Goal: Find specific page/section: Find specific page/section

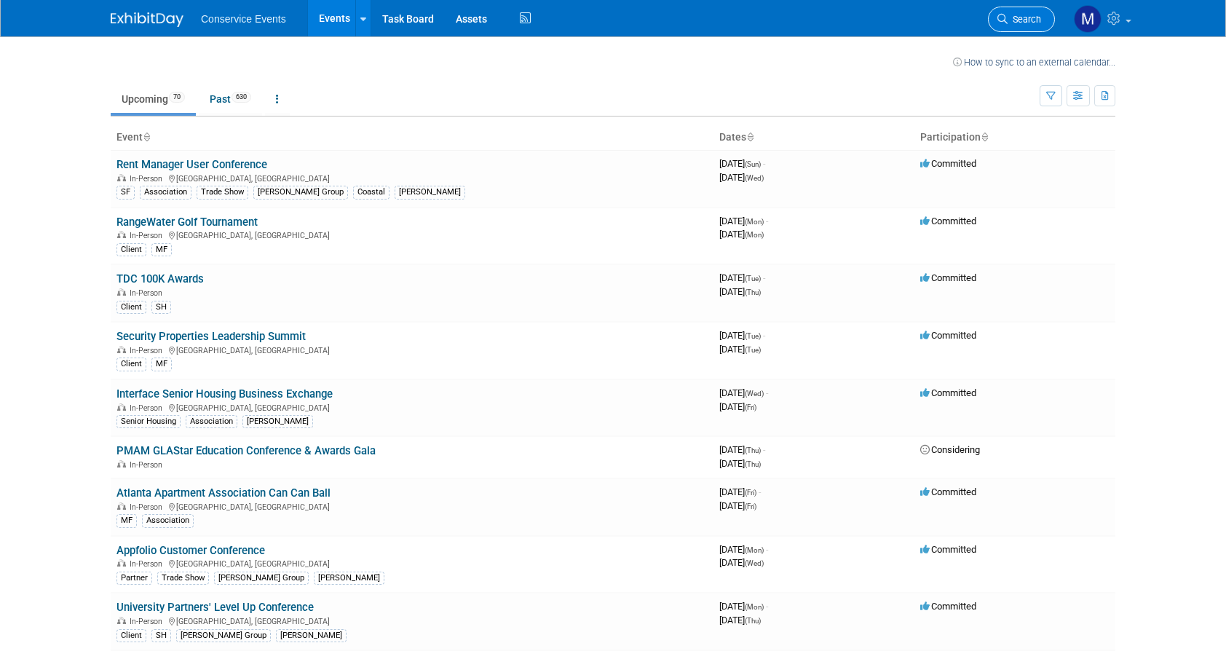
click at [1027, 17] on span "Search" at bounding box center [1024, 19] width 33 height 11
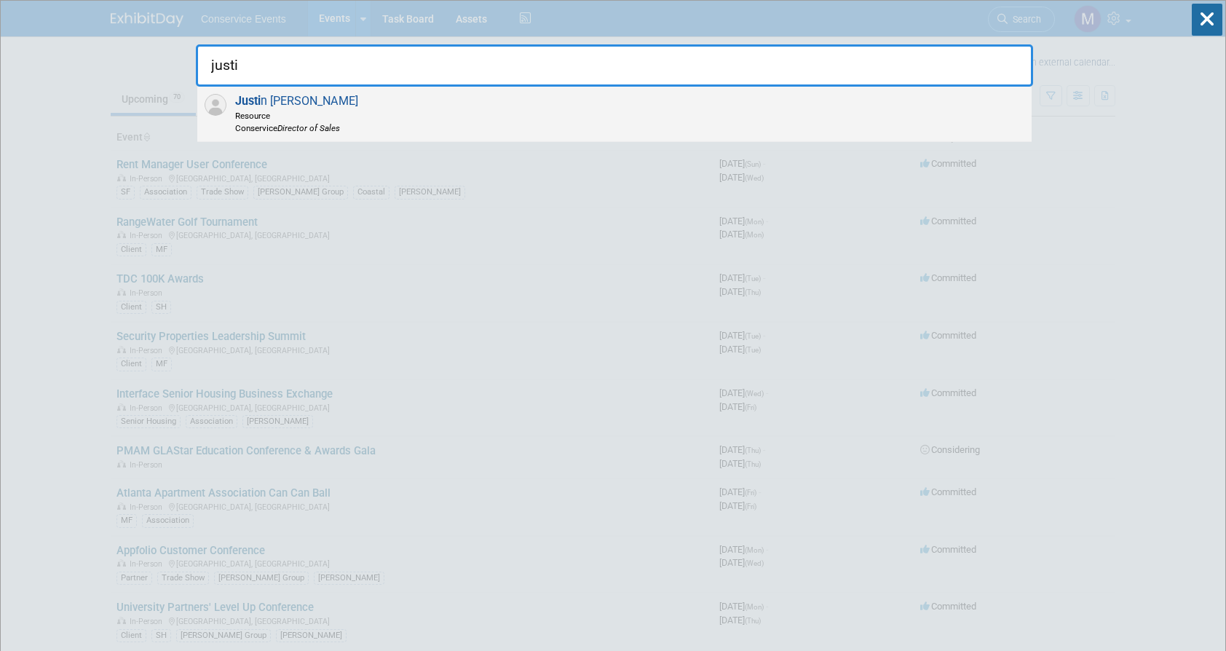
click at [924, 99] on div "[PERSON_NAME] Resource Conservice Director of Sales" at bounding box center [614, 114] width 834 height 55
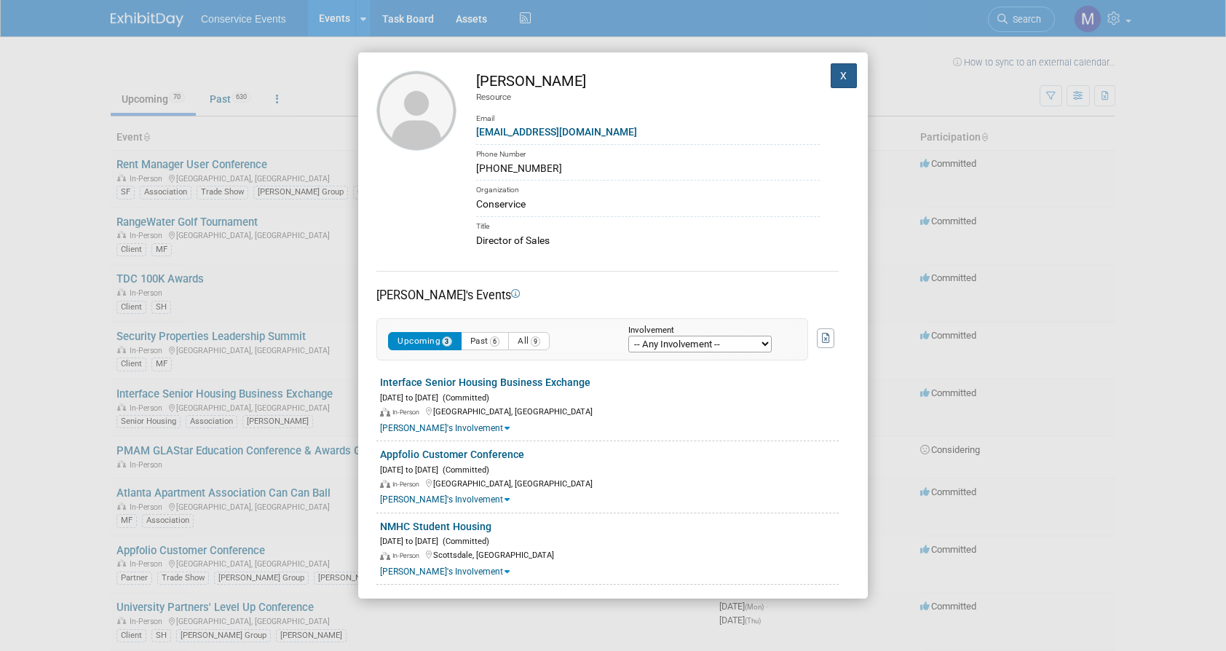
click at [849, 79] on button "X" at bounding box center [844, 75] width 26 height 25
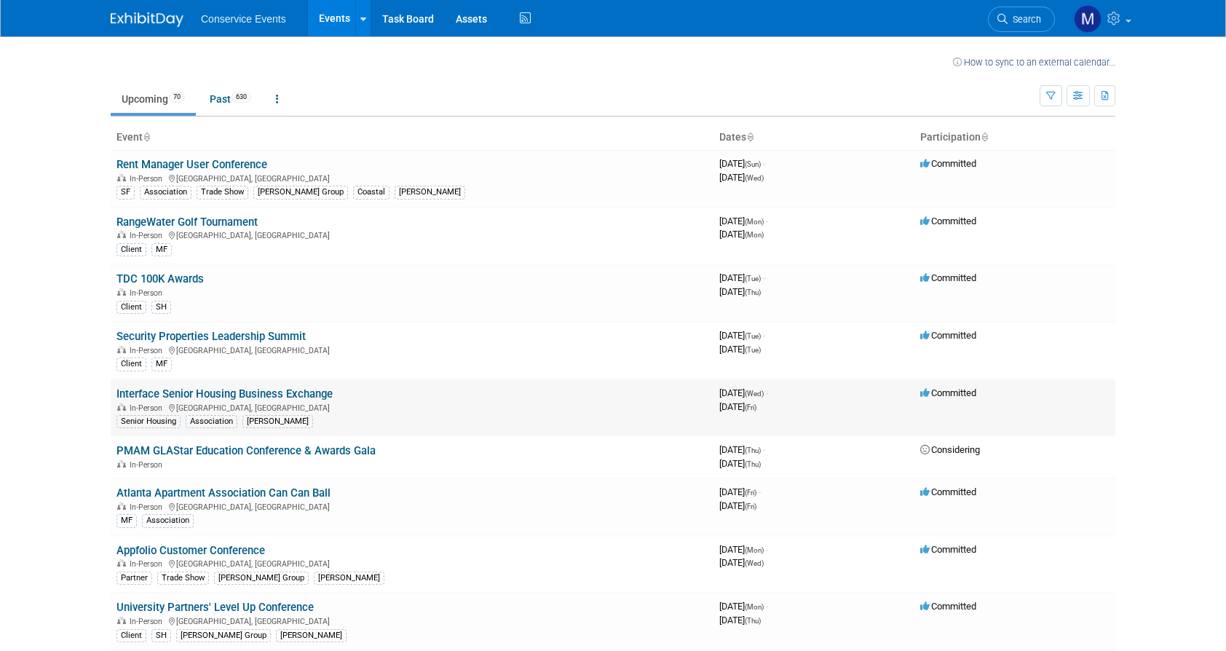
click at [293, 395] on link "Interface Senior Housing Business Exchange" at bounding box center [224, 393] width 216 height 13
click at [1023, 22] on span "Search" at bounding box center [1024, 19] width 33 height 11
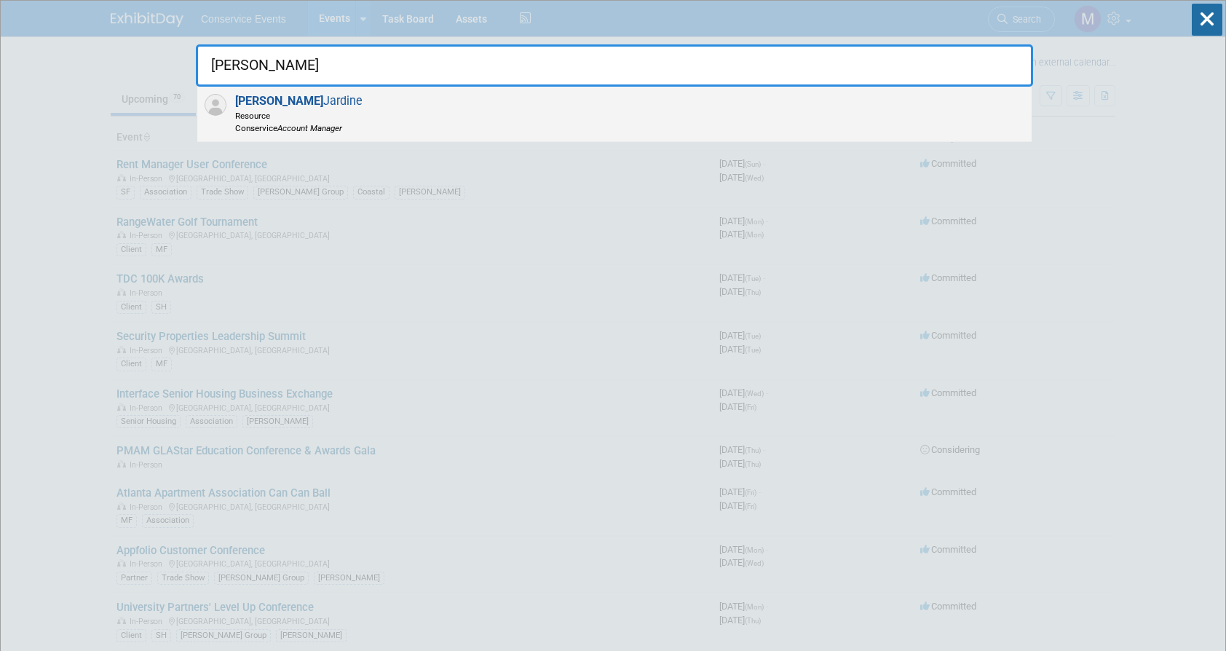
type input "jana"
click at [901, 97] on div "Jana Jardine Resource Conservice Account Manager" at bounding box center [614, 114] width 834 height 55
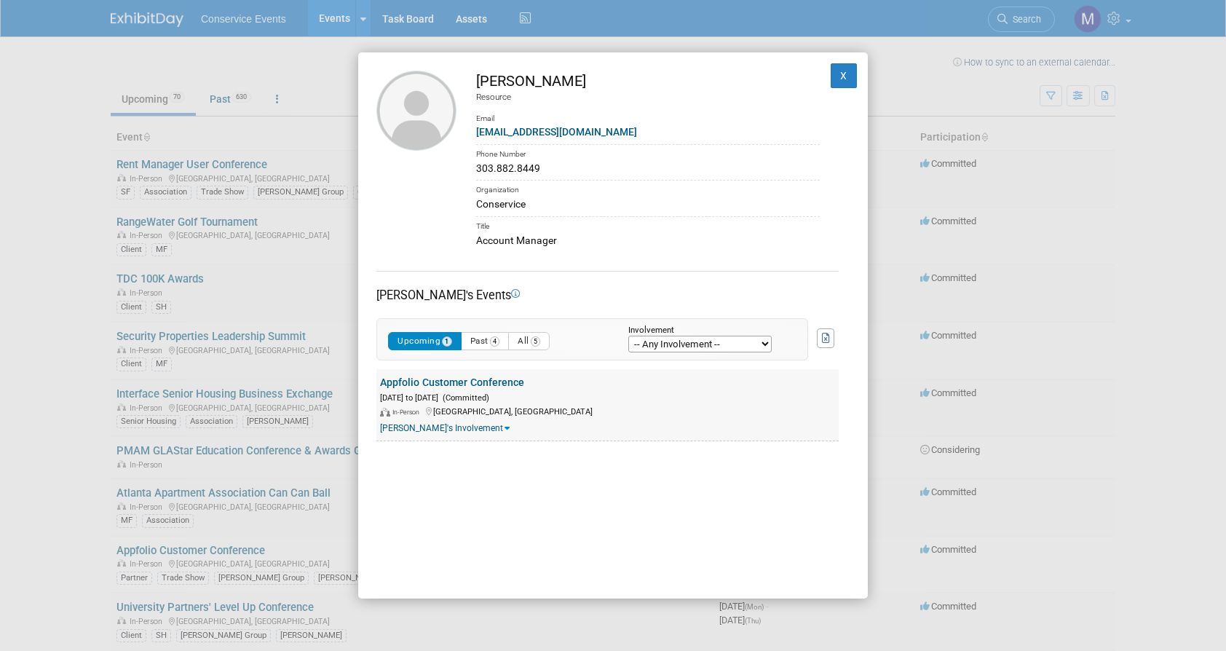
click at [487, 386] on link "Appfolio Customer Conference" at bounding box center [452, 382] width 144 height 12
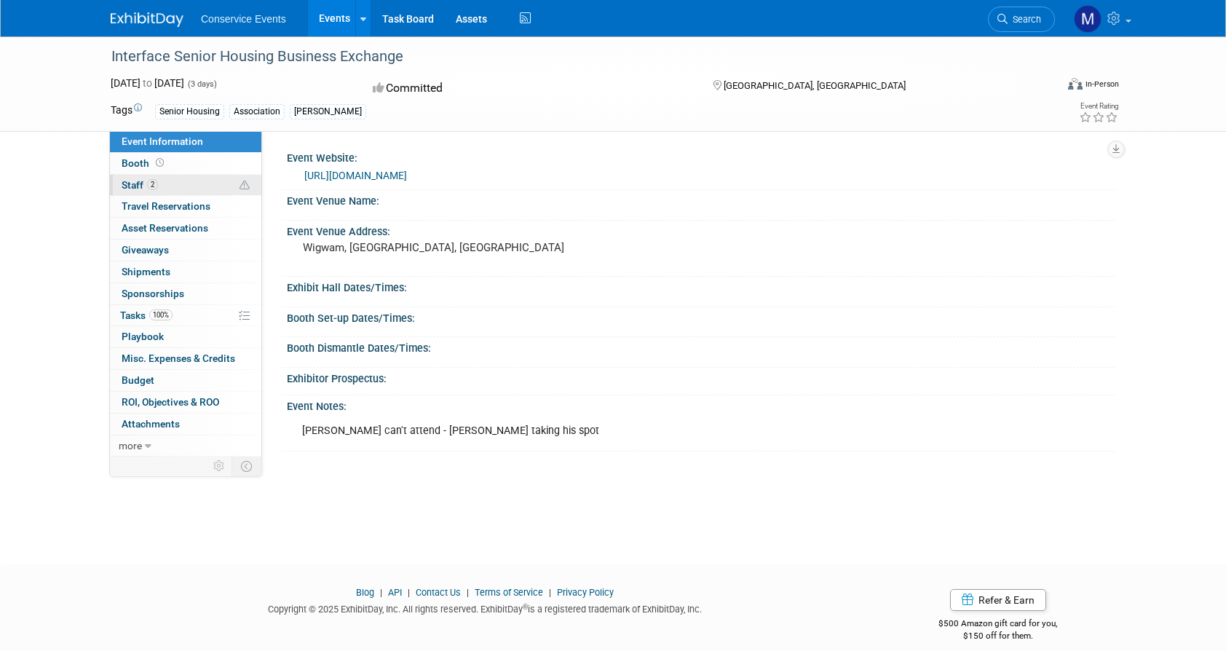
click at [191, 183] on link "2 Staff 2" at bounding box center [185, 185] width 151 height 21
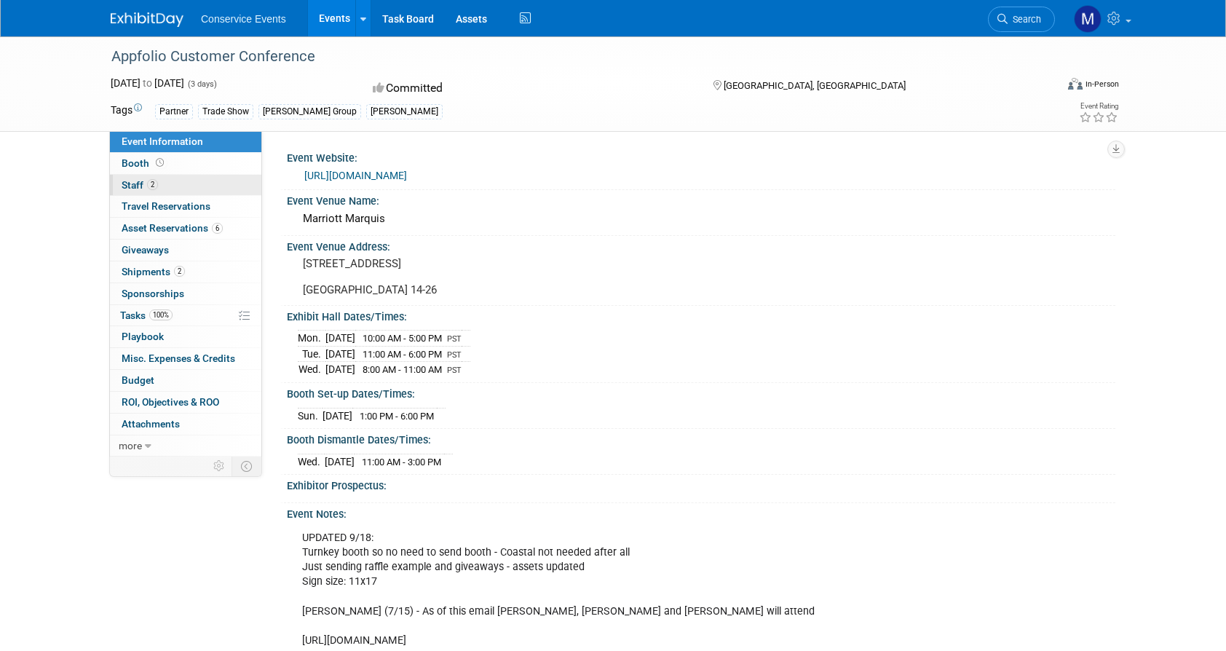
click at [208, 181] on link "2 Staff 2" at bounding box center [185, 185] width 151 height 21
